Goal: Transaction & Acquisition: Purchase product/service

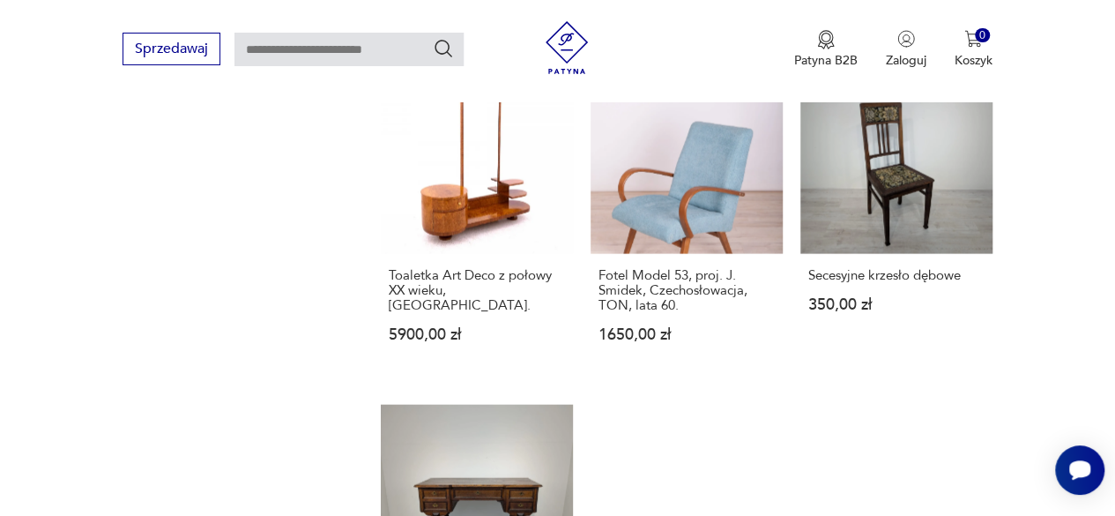
scroll to position [1861, 0]
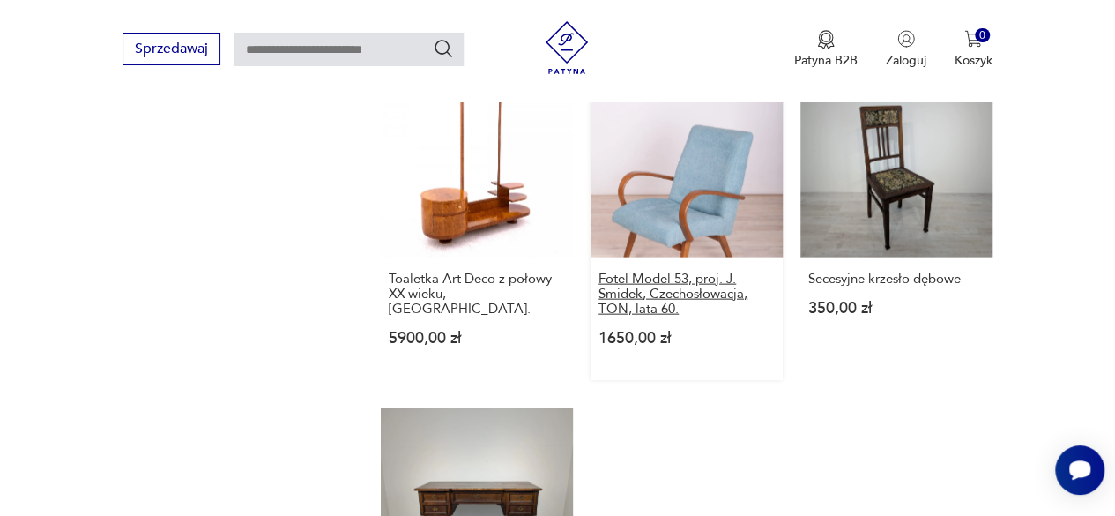
drag, startPoint x: 733, startPoint y: 288, endPoint x: 698, endPoint y: 276, distance: 36.5
click at [698, 276] on h3 "Fotel Model 53, proj. J. Smidek, Czechosłowacja, TON, lata 60." at bounding box center [687, 294] width 176 height 45
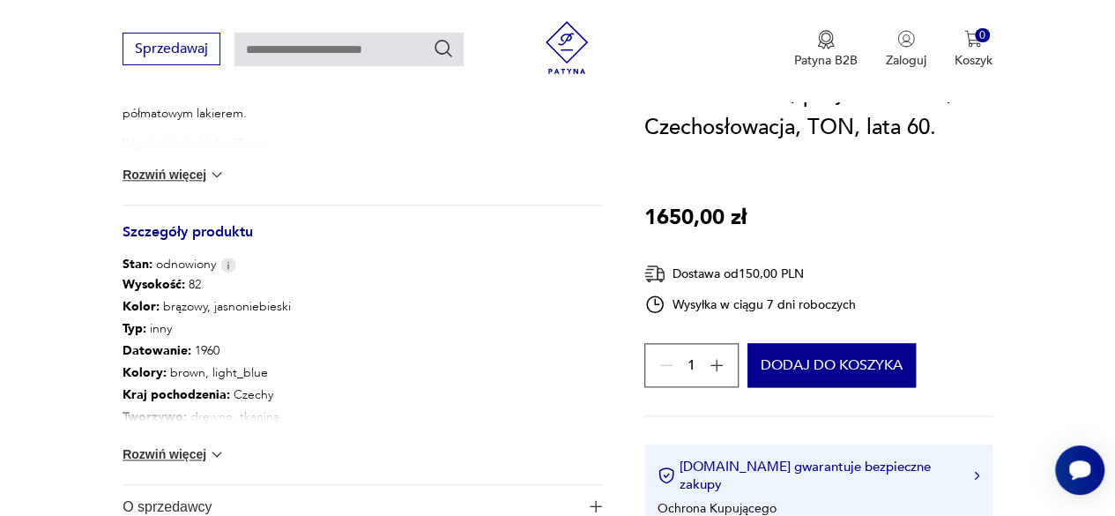
scroll to position [877, 0]
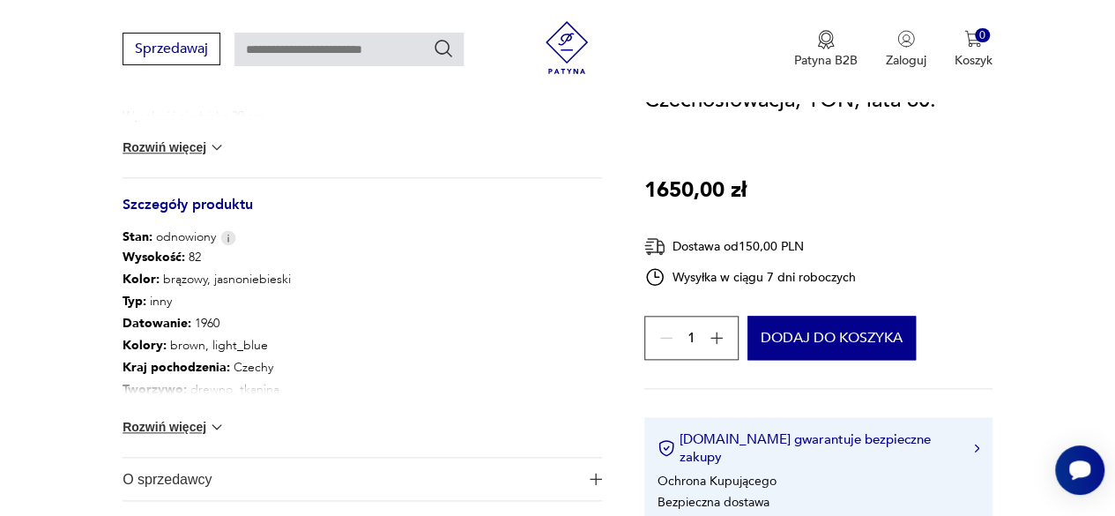
click at [219, 428] on img at bounding box center [217, 427] width 18 height 18
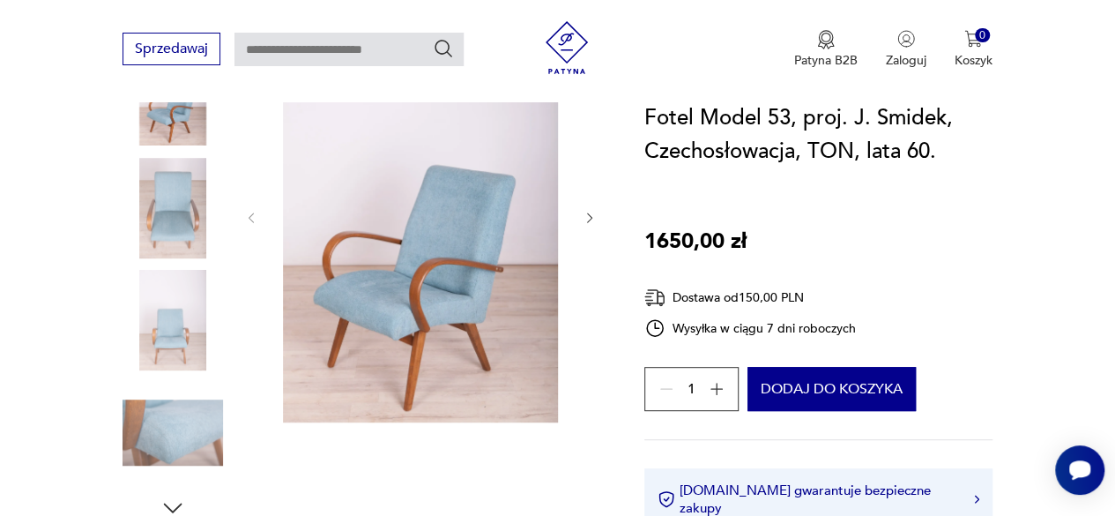
scroll to position [277, 0]
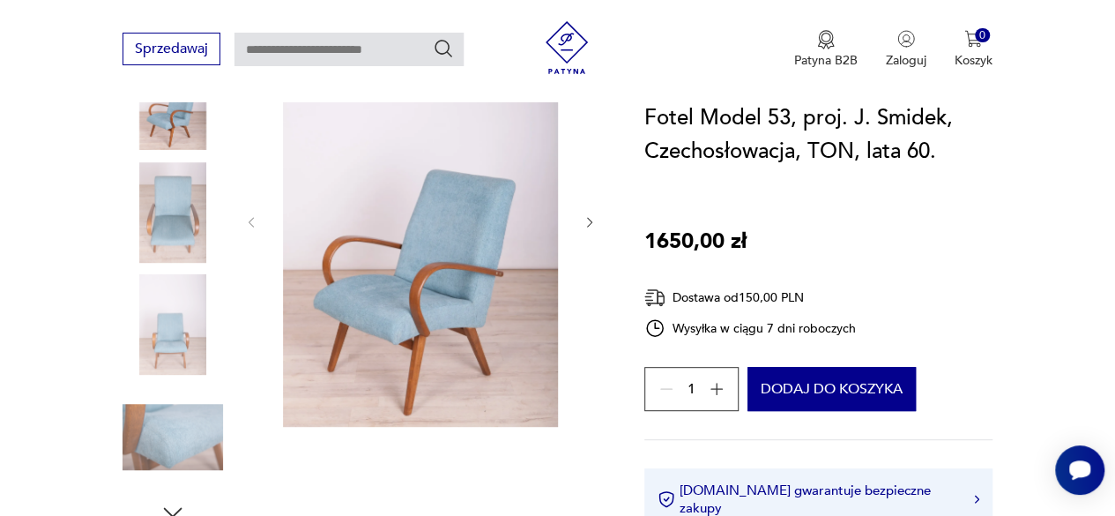
click at [587, 221] on icon "button" at bounding box center [590, 222] width 14 height 14
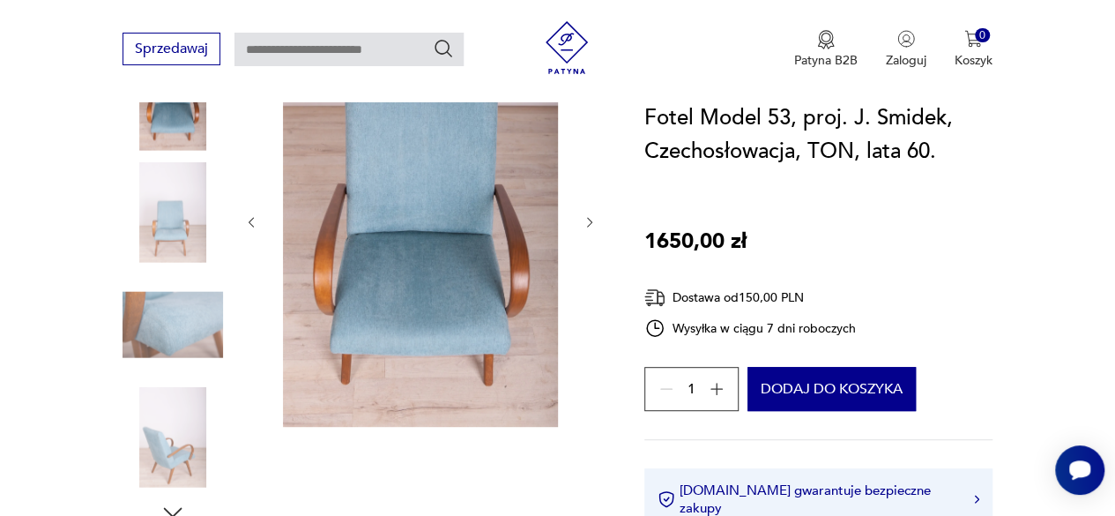
click at [587, 222] on icon "button" at bounding box center [590, 222] width 14 height 14
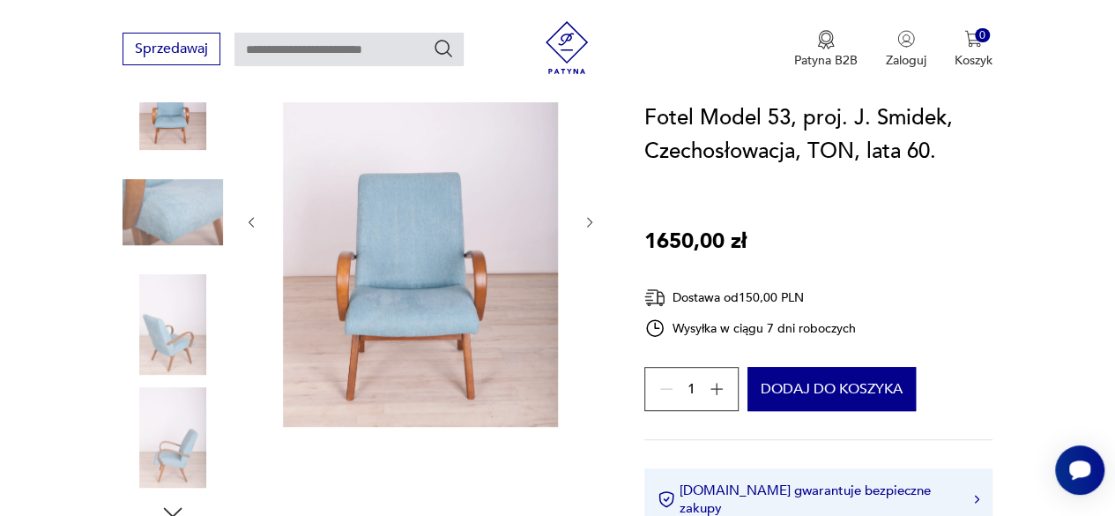
click at [587, 222] on icon "button" at bounding box center [590, 222] width 14 height 14
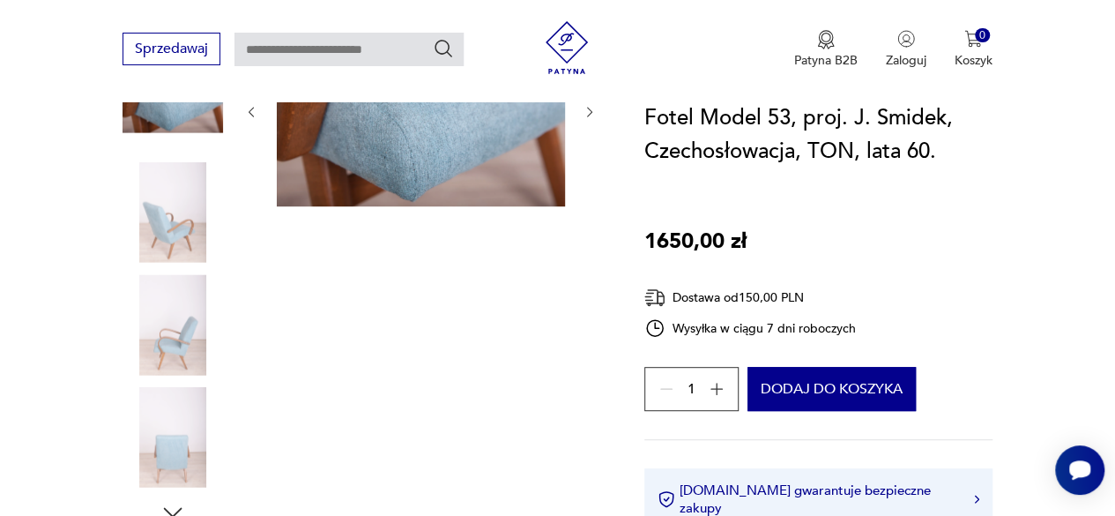
click at [587, 222] on div at bounding box center [420, 269] width 353 height 511
